Goal: Navigation & Orientation: Find specific page/section

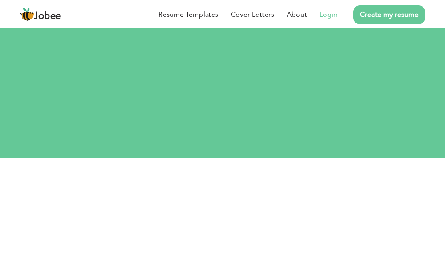
click at [329, 15] on link "Login" at bounding box center [329, 14] width 18 height 11
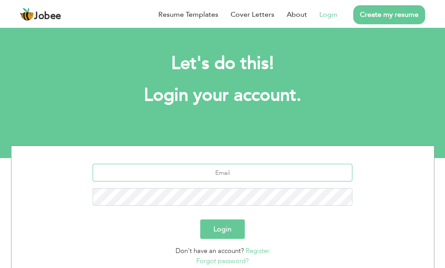
click at [220, 175] on input "text" at bounding box center [223, 173] width 260 height 18
click at [207, 176] on input "text" at bounding box center [223, 173] width 260 height 18
click at [207, 175] on input "text" at bounding box center [223, 173] width 260 height 18
paste input "mailto:alliedpk.crs@gmail.com"
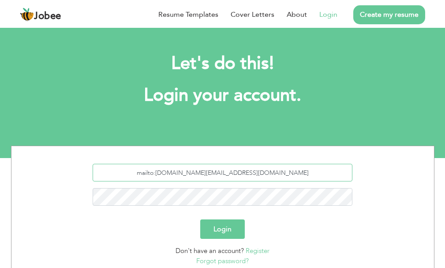
click at [200, 170] on input "mailto:alliedpk.crs@gmail.com" at bounding box center [223, 173] width 260 height 18
type input "alliedpk.crs@gmail.com"
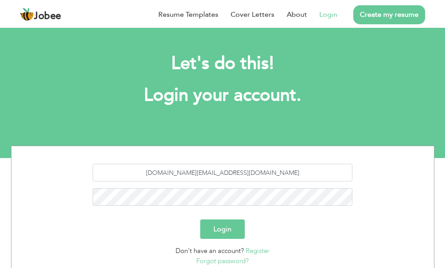
click at [230, 231] on button "Login" at bounding box center [222, 228] width 45 height 19
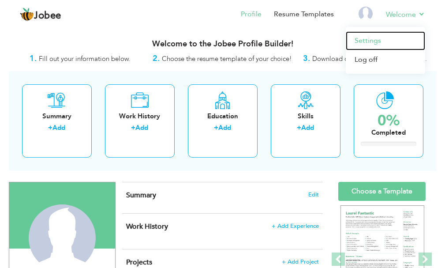
click at [385, 39] on link "Settings" at bounding box center [385, 40] width 79 height 19
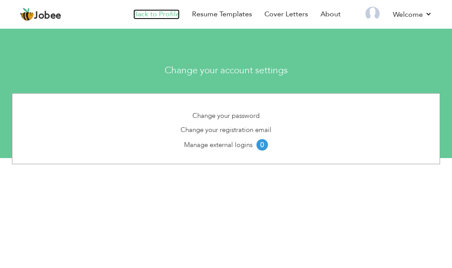
click at [157, 12] on link "Back to Profile" at bounding box center [156, 14] width 46 height 10
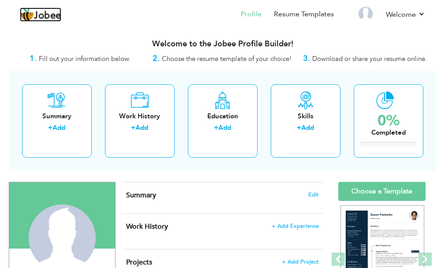
click at [56, 16] on span "Jobee" at bounding box center [47, 16] width 27 height 10
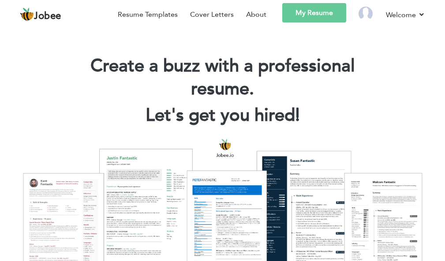
click at [26, 17] on img at bounding box center [27, 15] width 14 height 14
